Goal: Information Seeking & Learning: Check status

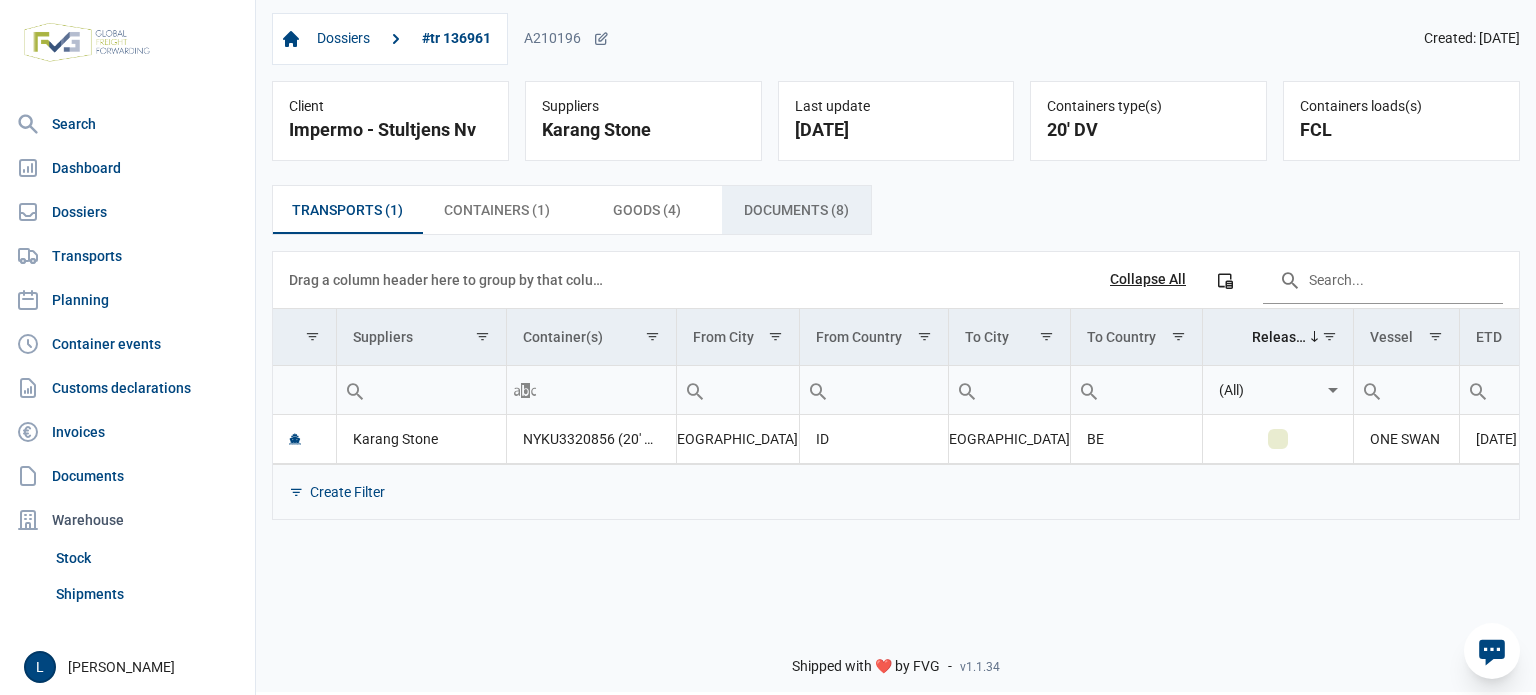
click at [796, 215] on span "Documents (8) Documents (8)" at bounding box center [796, 210] width 105 height 24
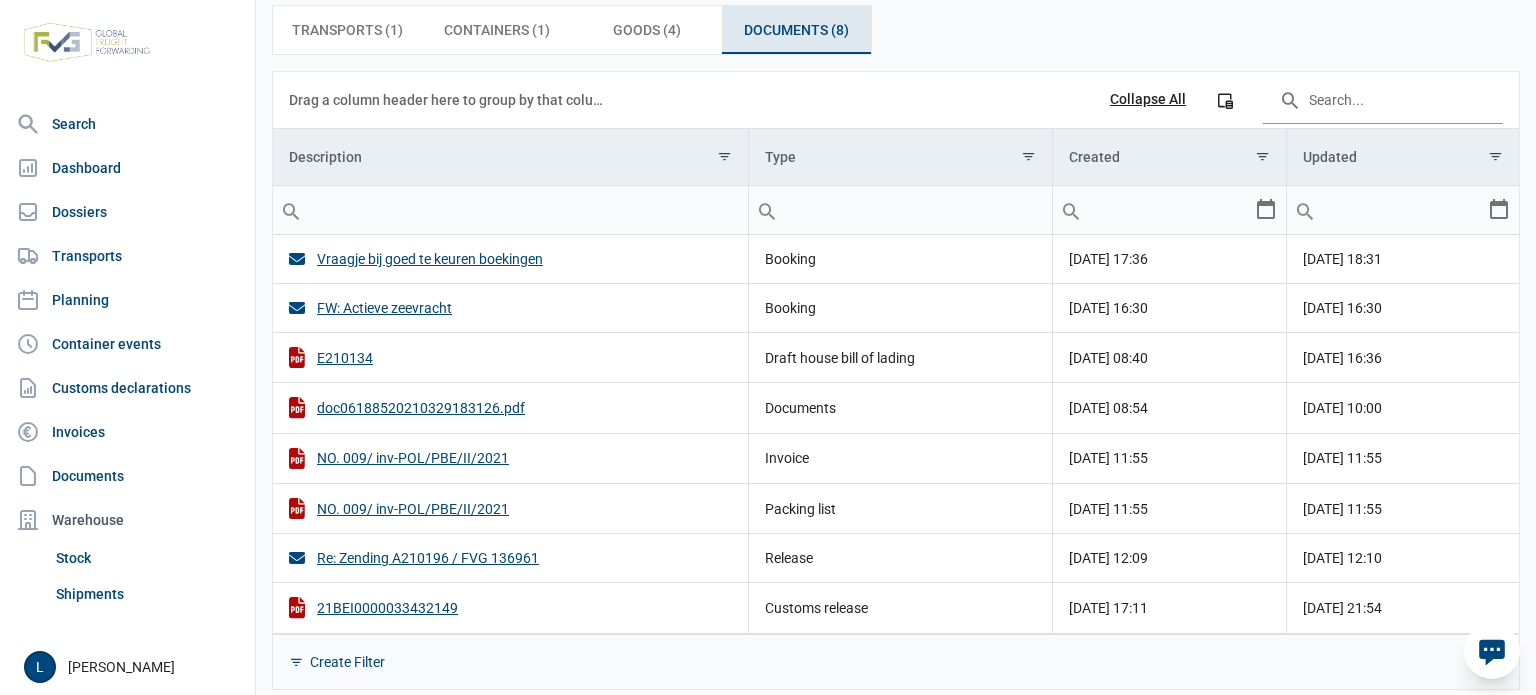
scroll to position [189, 0]
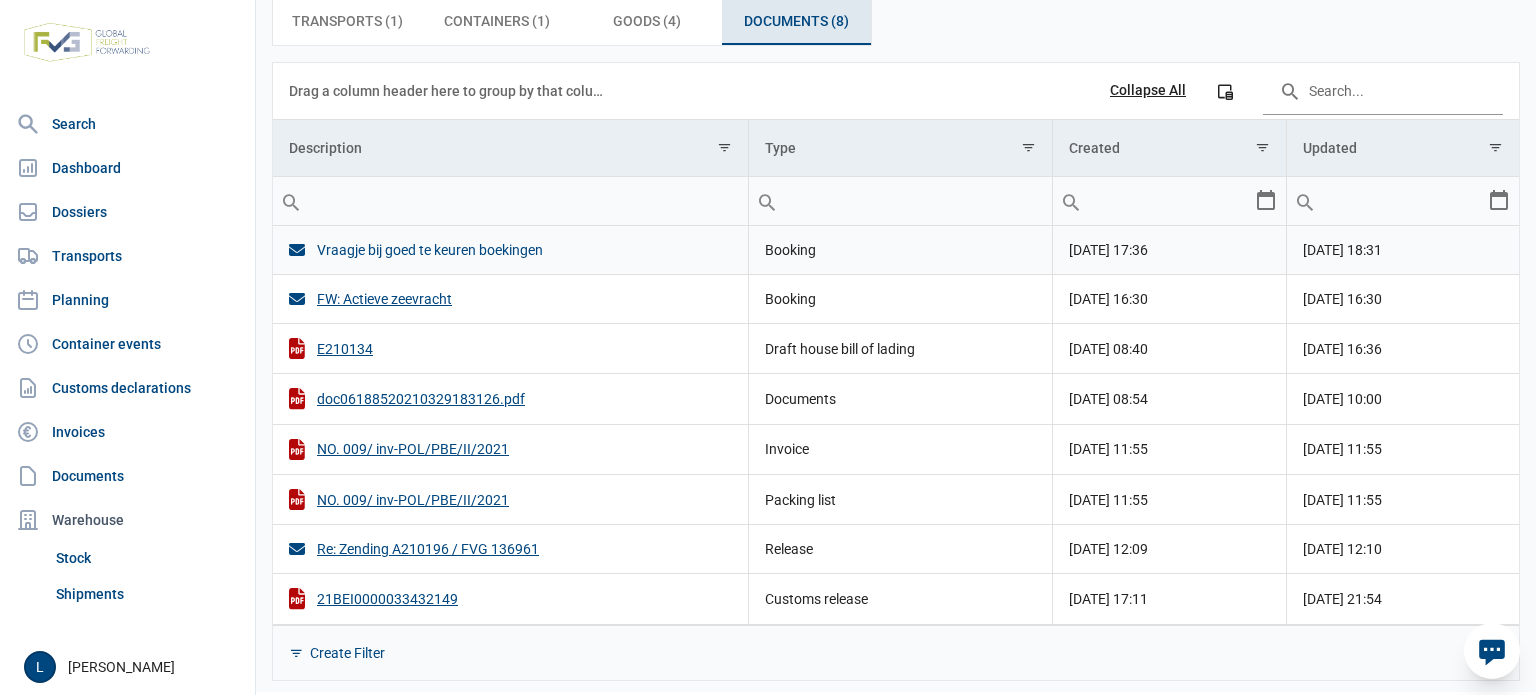
click at [428, 247] on div "Vraagje bij goed te keuren boekingen" at bounding box center [510, 250] width 443 height 20
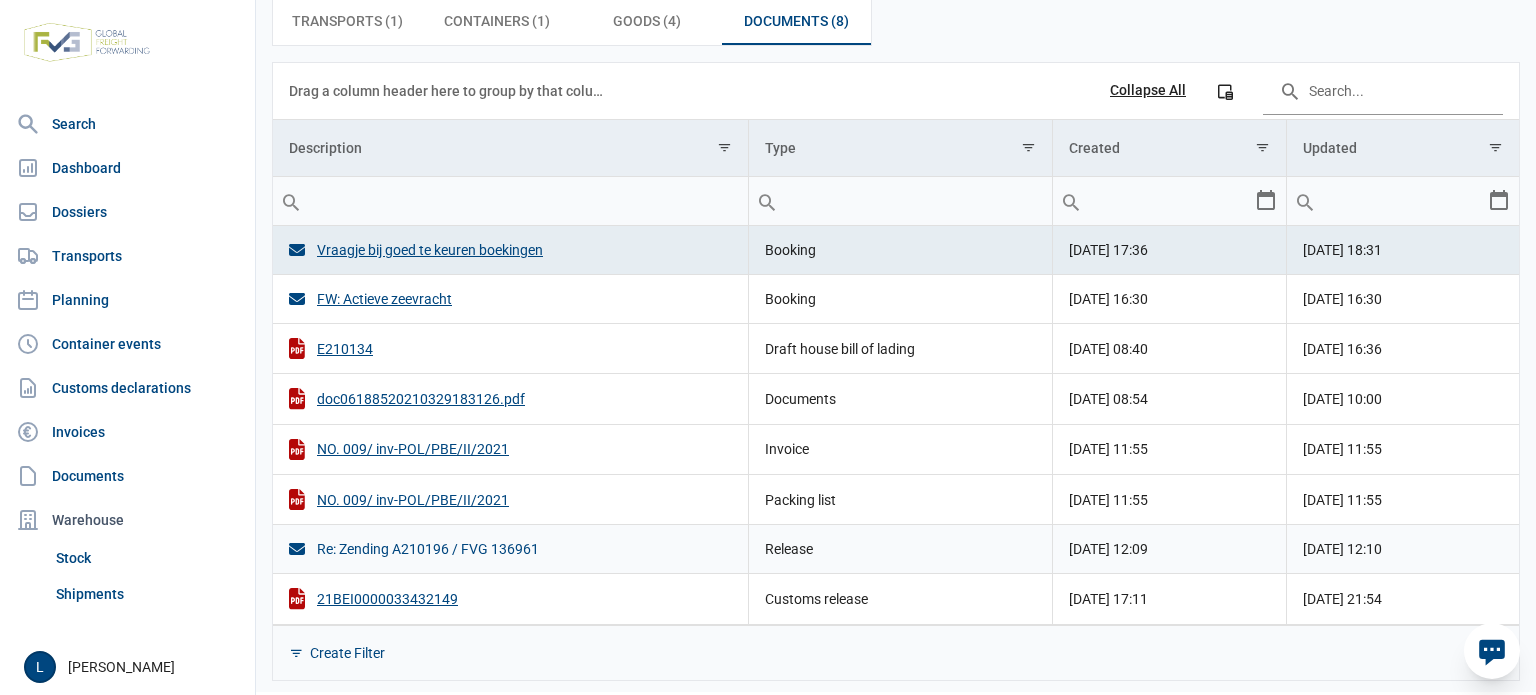
click at [440, 542] on div "Re: Zending A210196 / FVG 136961" at bounding box center [510, 549] width 443 height 20
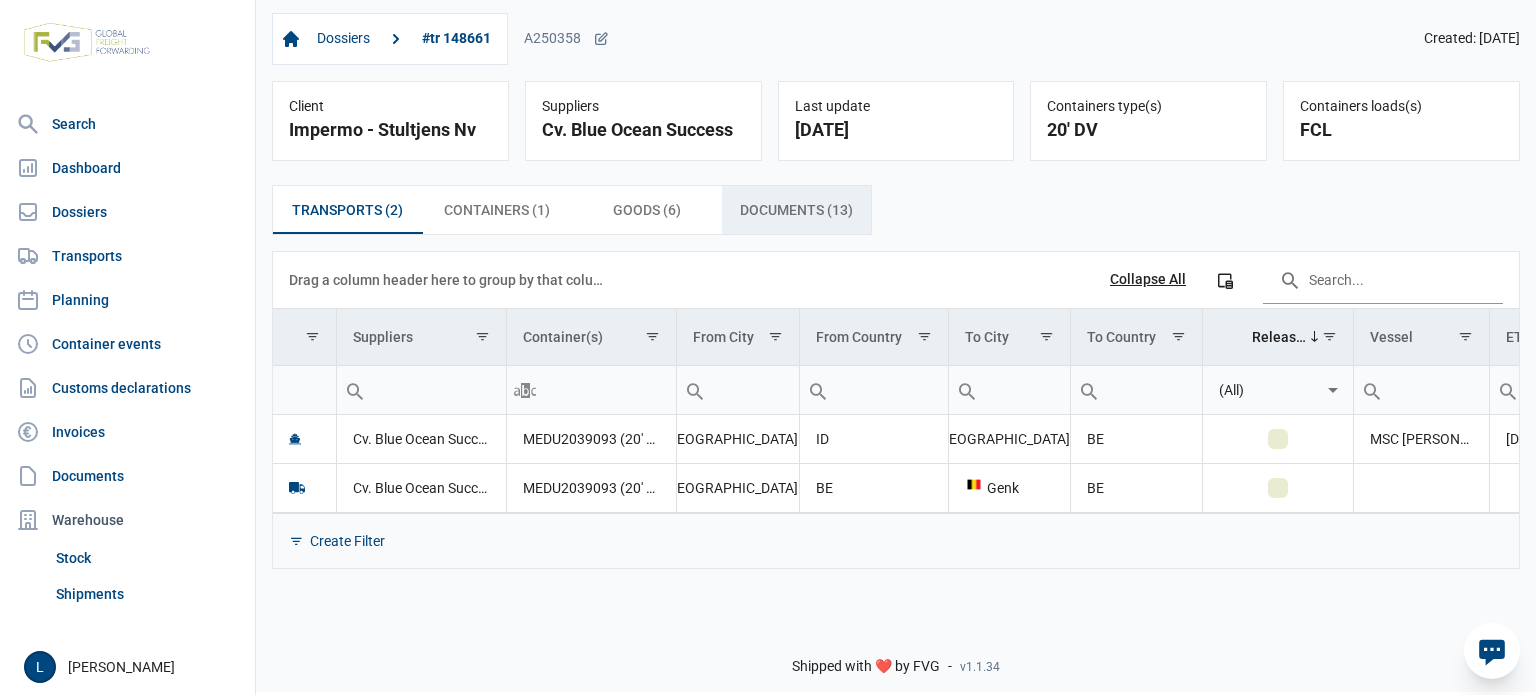
drag, startPoint x: 811, startPoint y: 200, endPoint x: 763, endPoint y: 229, distance: 56.1
click at [811, 200] on span "Documents (13) Documents (13)" at bounding box center [796, 210] width 113 height 24
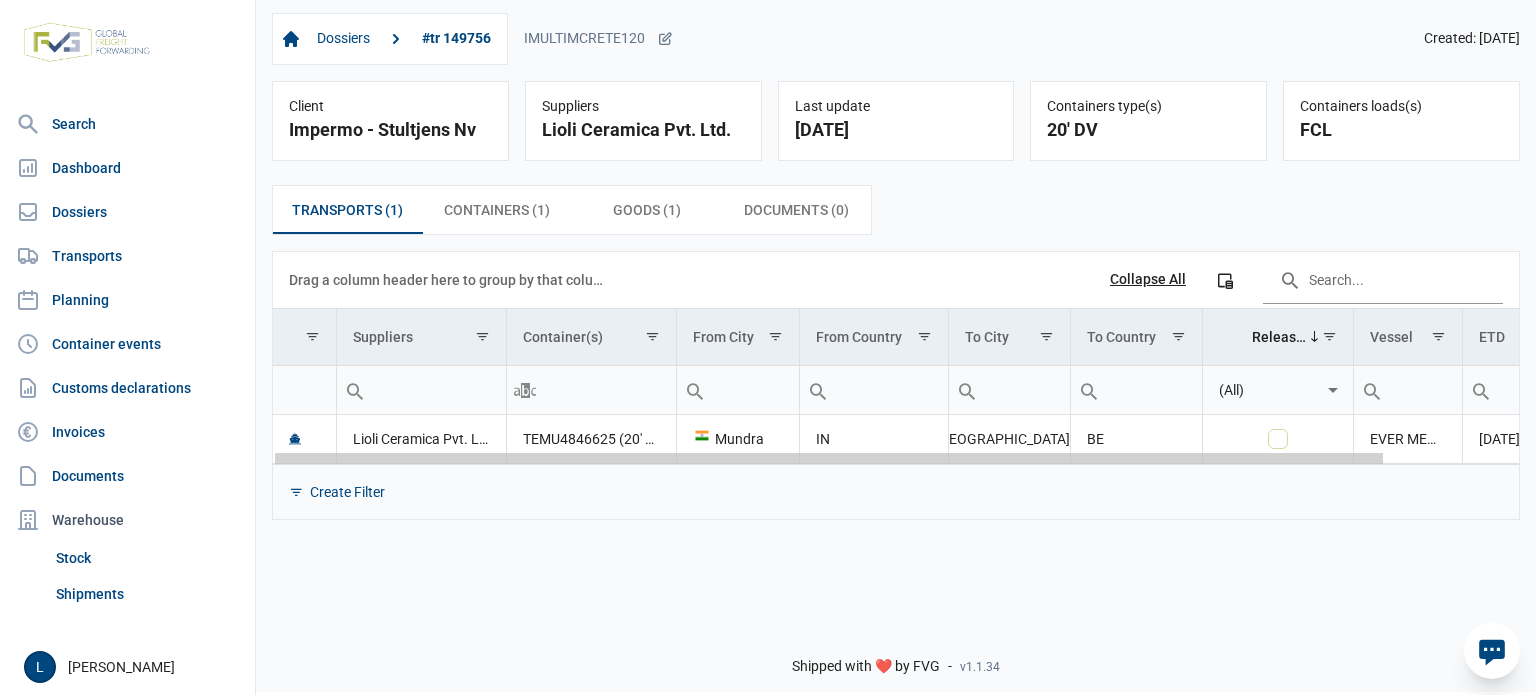
scroll to position [0, 149]
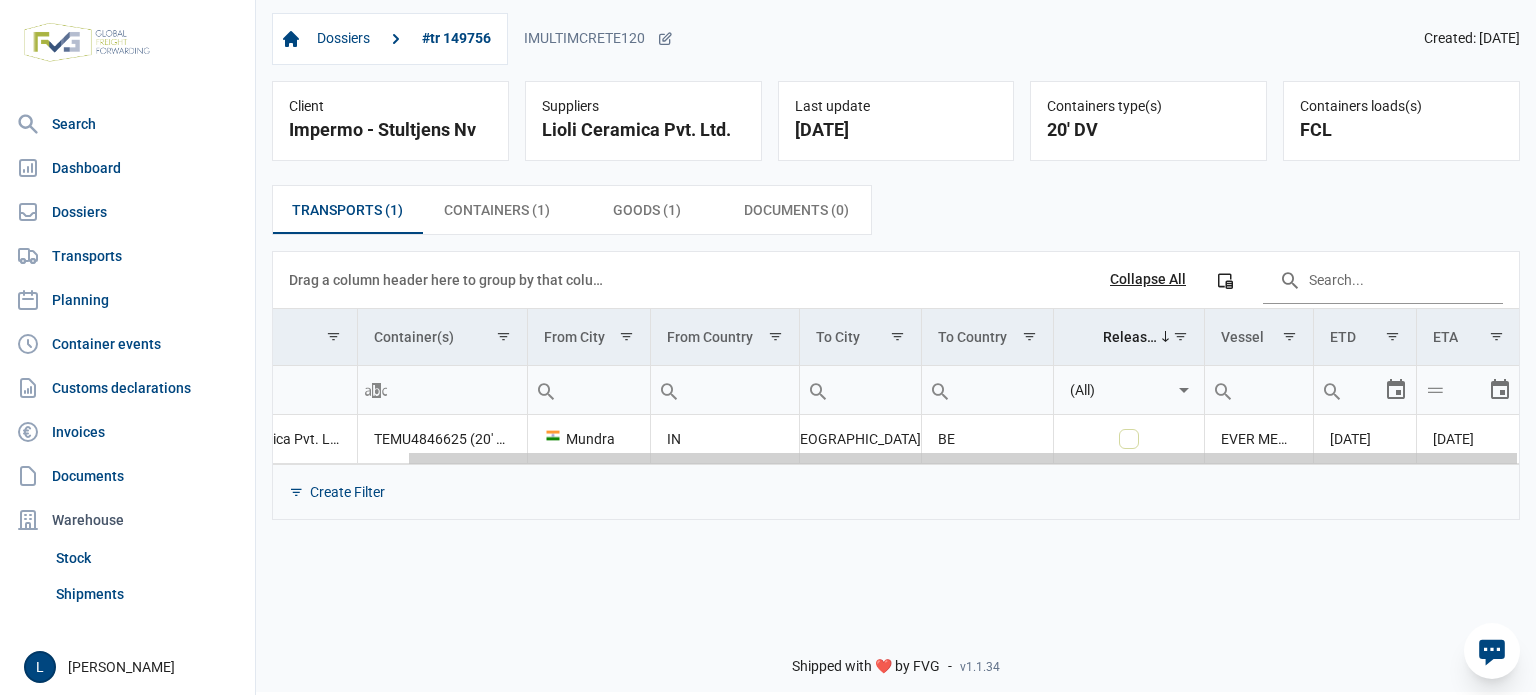
drag, startPoint x: 1256, startPoint y: 463, endPoint x: 1535, endPoint y: 462, distance: 278.9
click at [1535, 462] on body "For evaluation purposes only. Redistribution prohibited. Please register an exi…" at bounding box center [768, 312] width 1536 height 695
